Goal: Find specific page/section: Find specific page/section

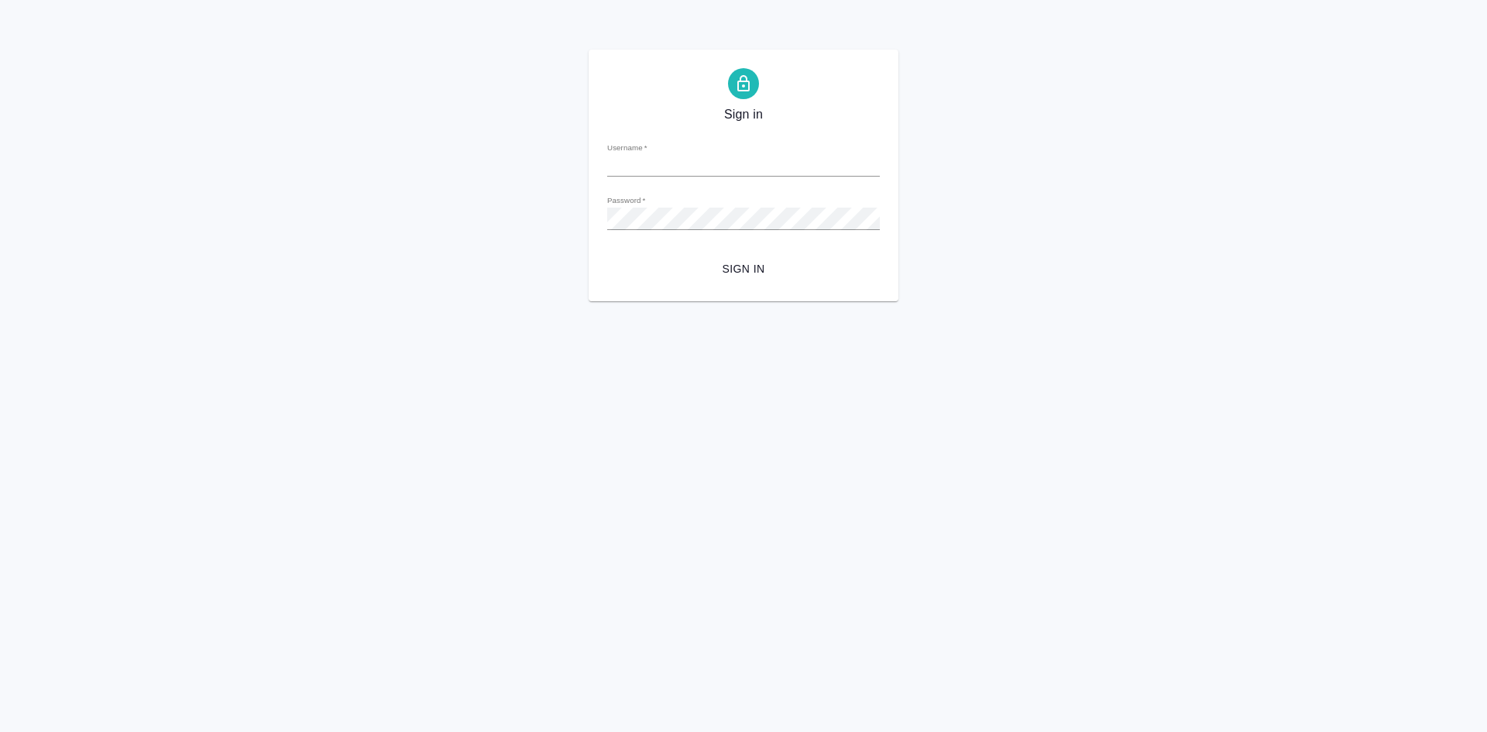
type input "[PERSON_NAME][EMAIL_ADDRESS][DOMAIN_NAME]"
click at [550, 207] on div "Sign in Username   * t.demidova@awatera.com Password   * urlPath   * / Sign in" at bounding box center [743, 176] width 1487 height 252
click at [607, 255] on button "Sign in" at bounding box center [743, 269] width 273 height 29
click at [249, 196] on div "Sign in Username   * t.demidova@awatera.com Password   * urlPath   * / Sign in" at bounding box center [743, 176] width 1487 height 252
click at [607, 255] on button "Sign in" at bounding box center [743, 269] width 273 height 29
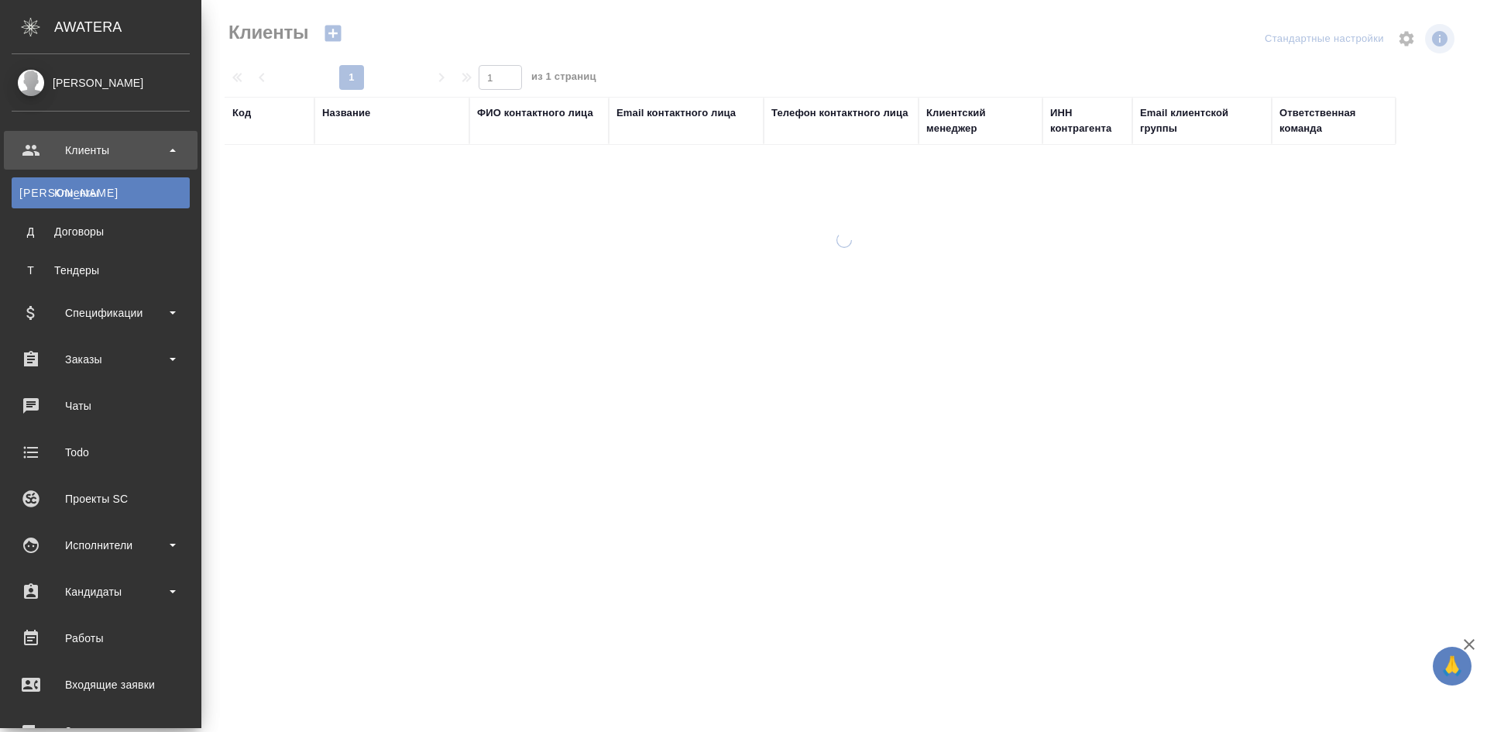
select select "RU"
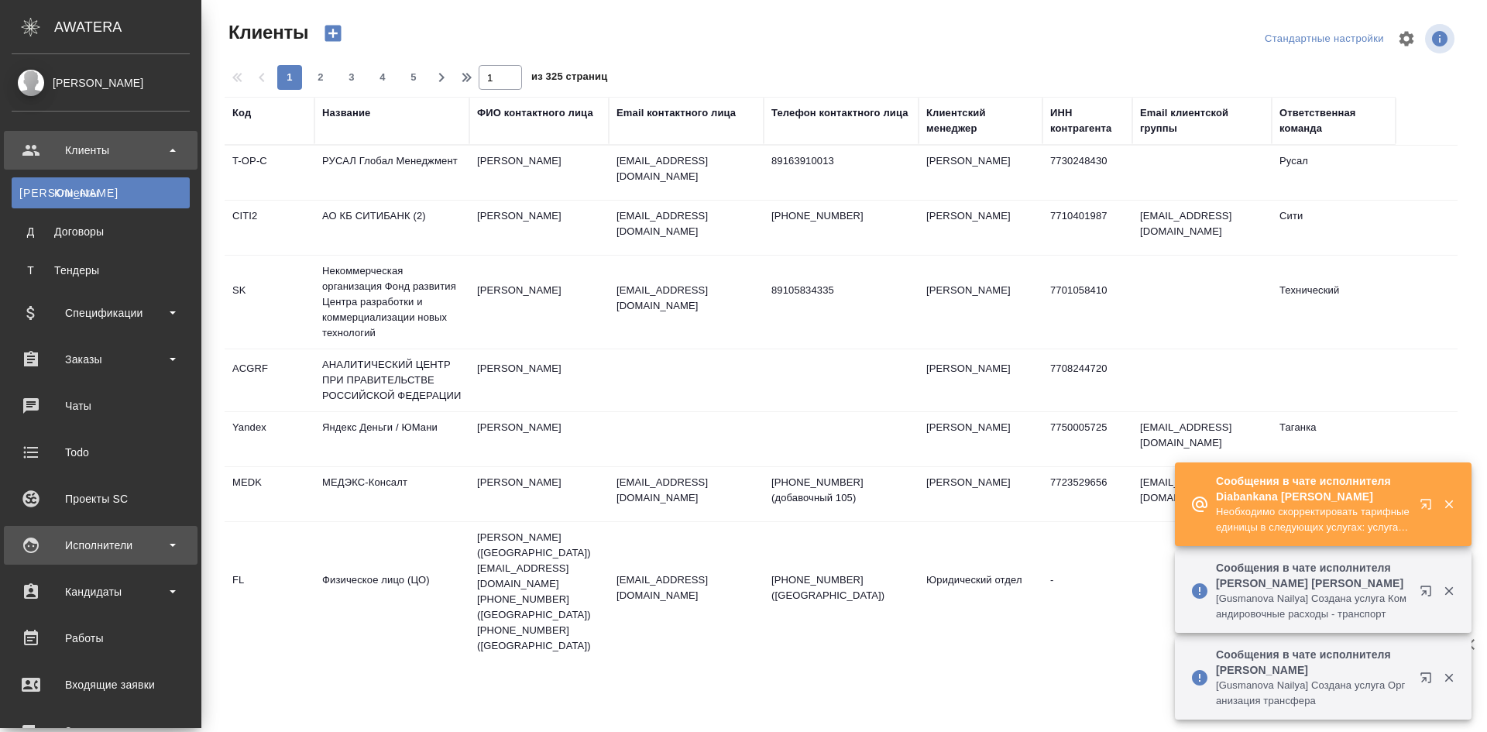
click at [116, 545] on div "Исполнители" at bounding box center [101, 545] width 178 height 23
click at [122, 544] on div "Исполнители" at bounding box center [101, 545] width 178 height 23
click at [122, 543] on div "Исполнители" at bounding box center [101, 545] width 178 height 23
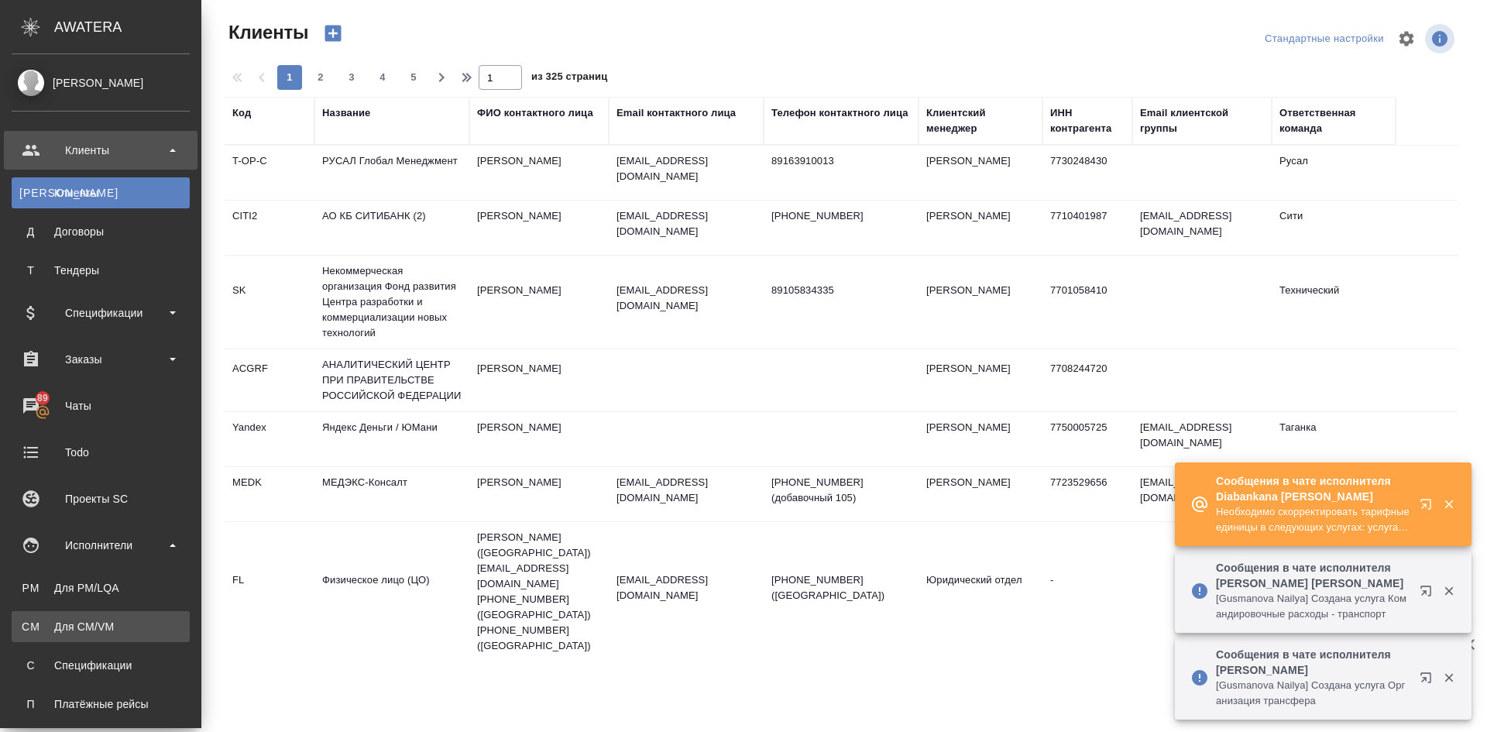
click at [95, 626] on div "Для CM/VM" at bounding box center [100, 626] width 163 height 15
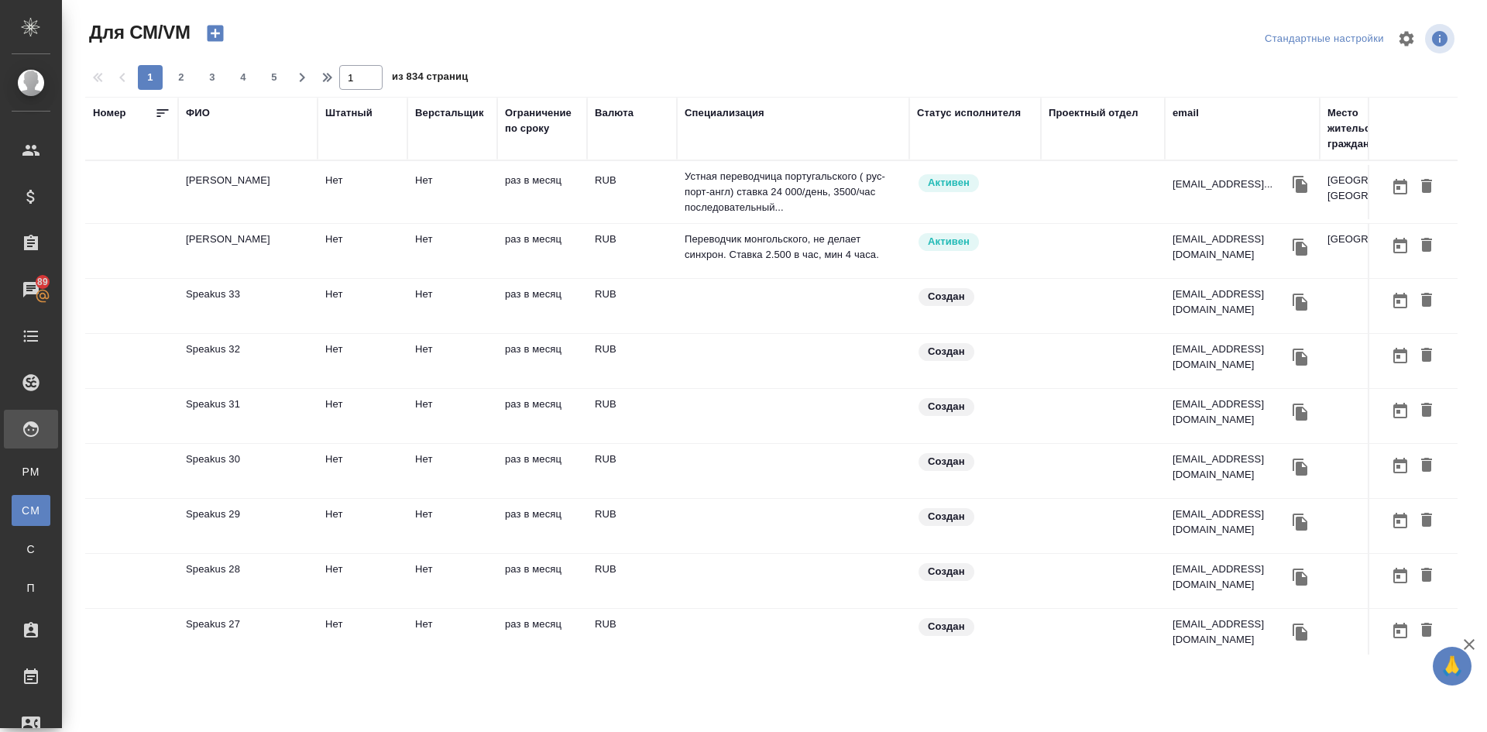
click at [192, 109] on div "ФИО" at bounding box center [198, 112] width 24 height 15
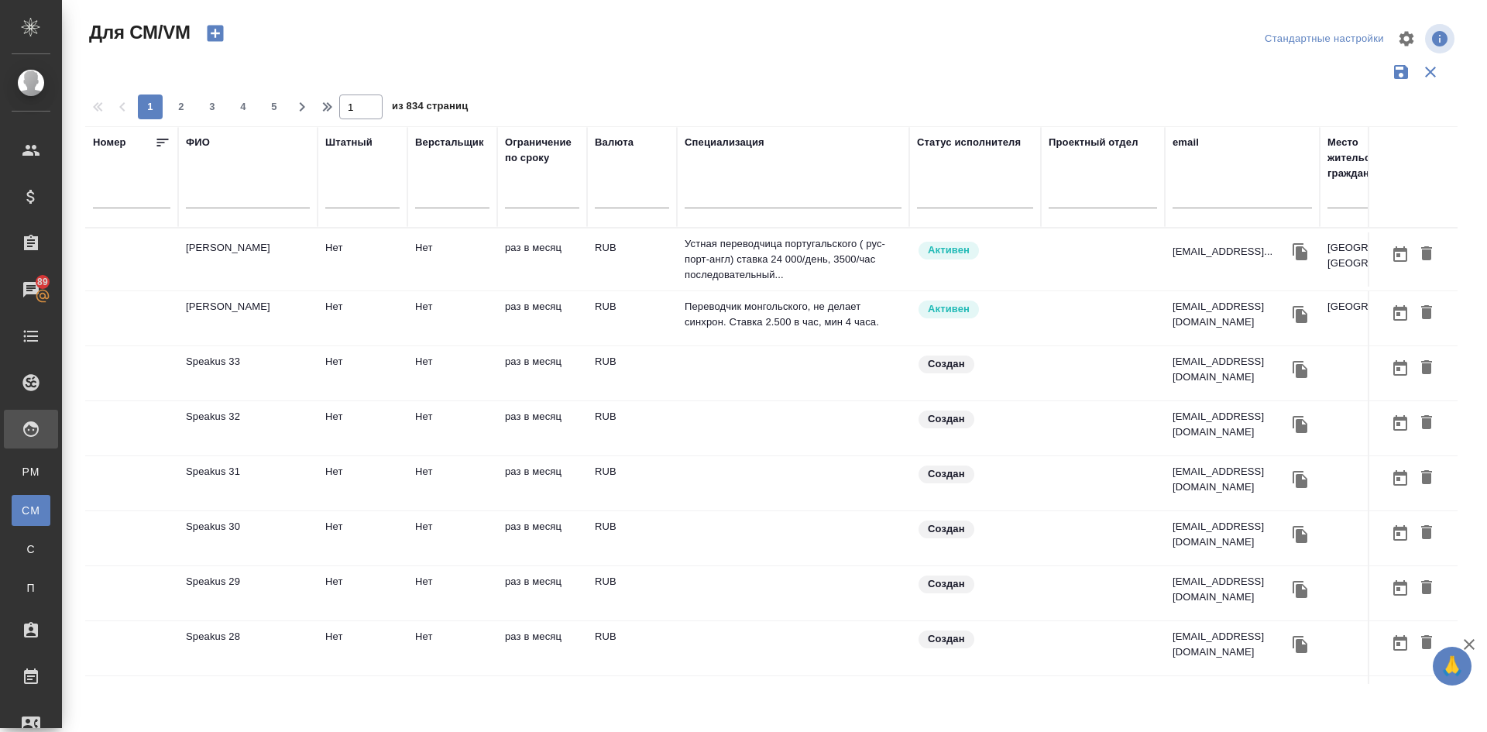
click at [208, 194] on input "text" at bounding box center [248, 198] width 124 height 19
type input "f"
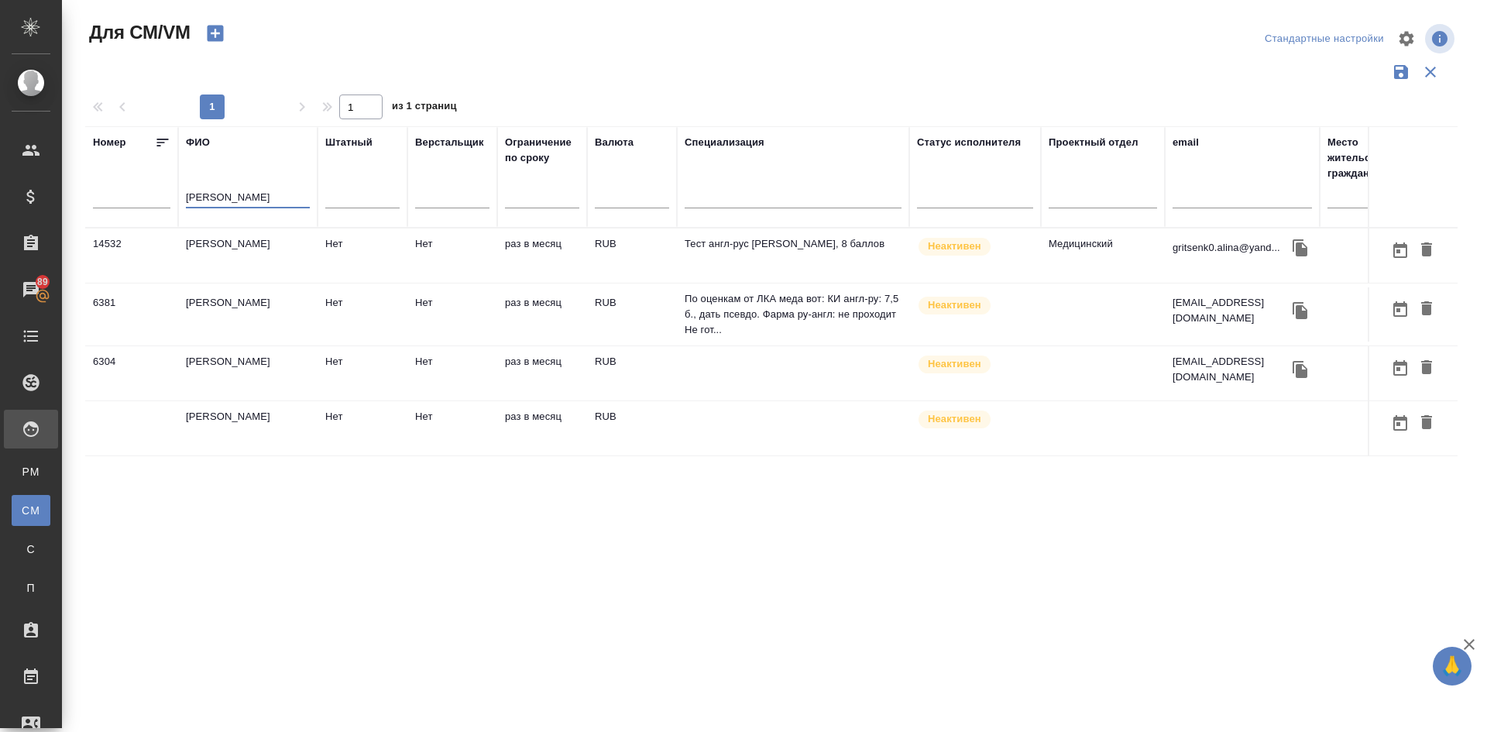
type input "алина гри"
click at [211, 307] on td "[PERSON_NAME]" at bounding box center [247, 314] width 139 height 54
